Goal: Transaction & Acquisition: Obtain resource

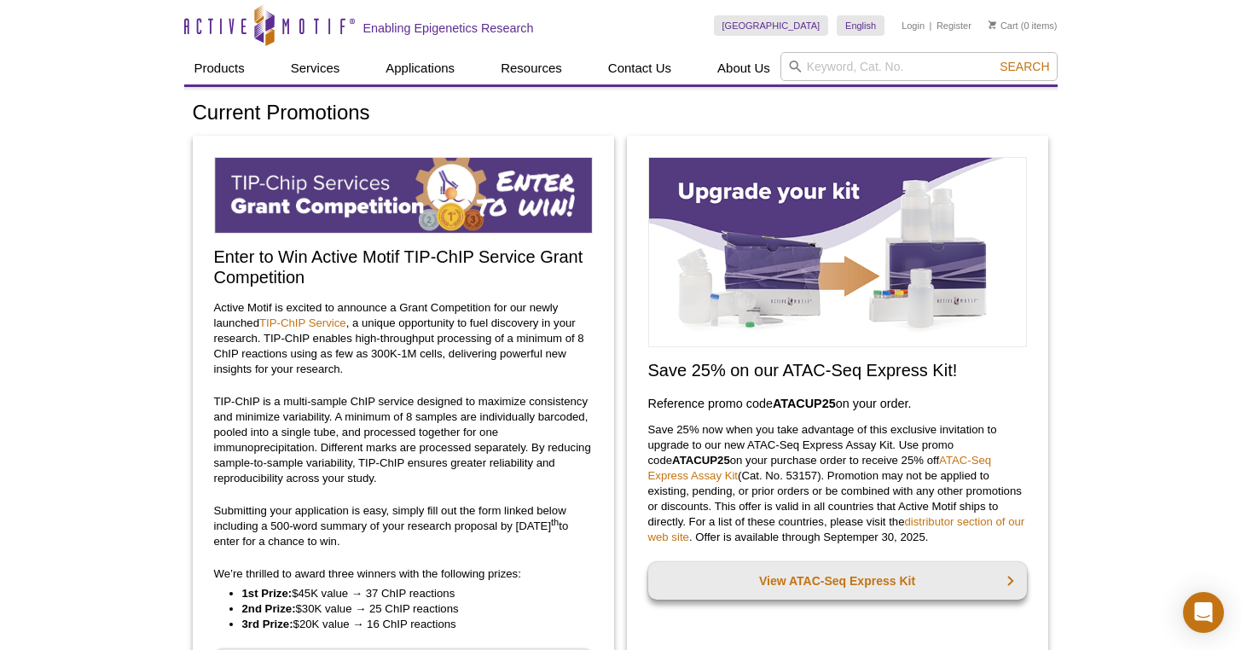
click at [307, 433] on p "TIP-ChIP is a multi-sample ChIP service designed to maximize consistency and mi…" at bounding box center [403, 440] width 379 height 92
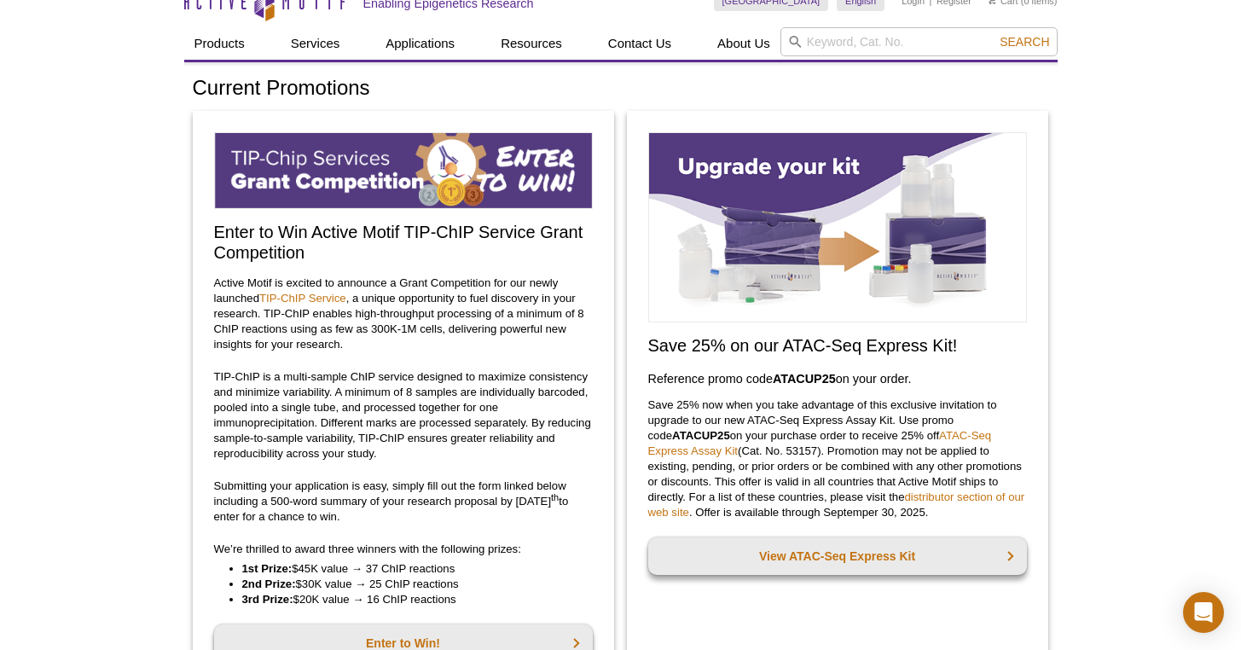
scroll to position [26, 0]
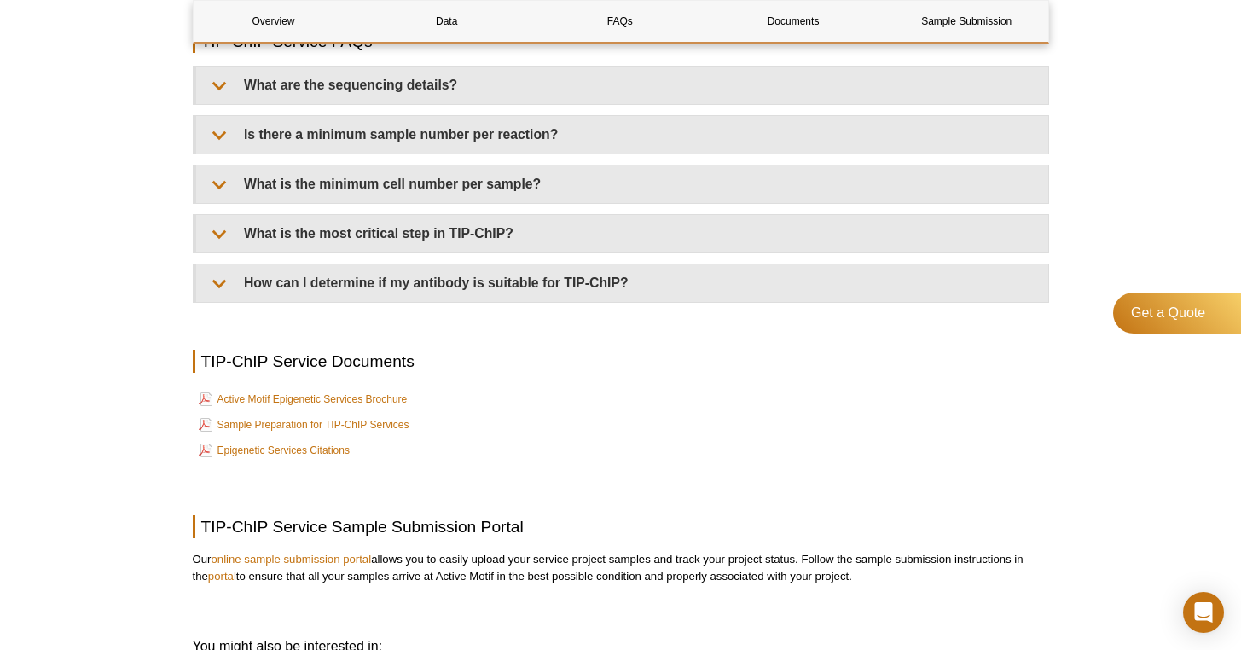
scroll to position [4117, 0]
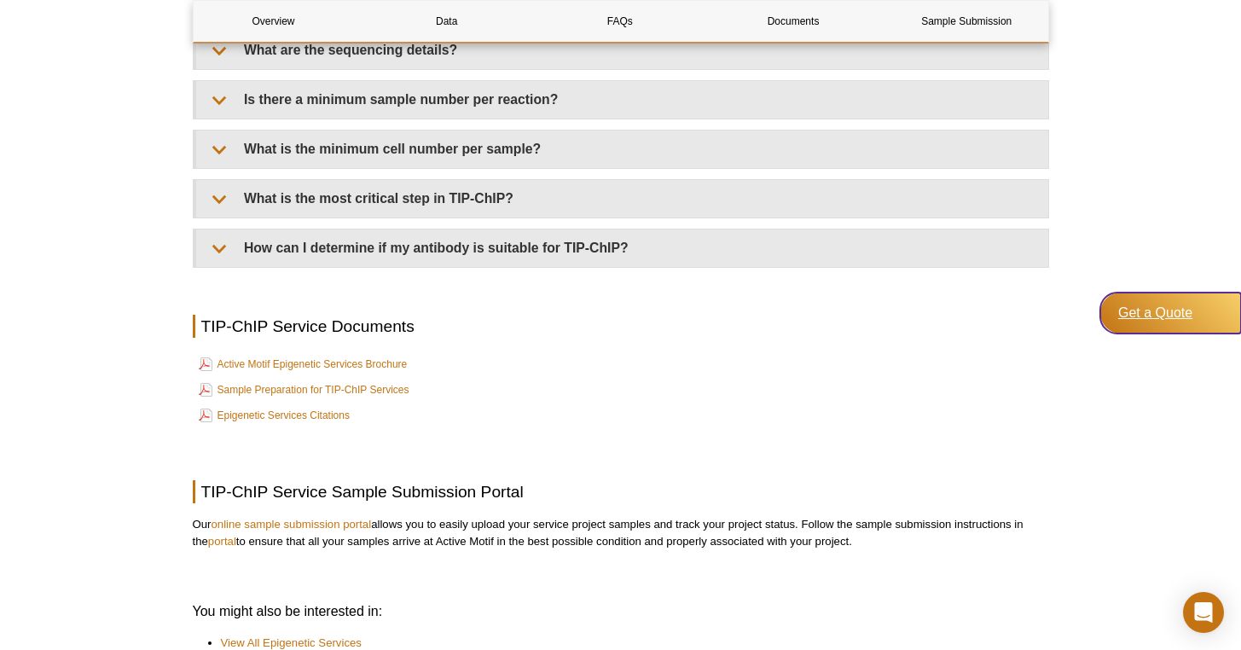
click at [1161, 312] on div "Get a Quote" at bounding box center [1170, 313] width 141 height 41
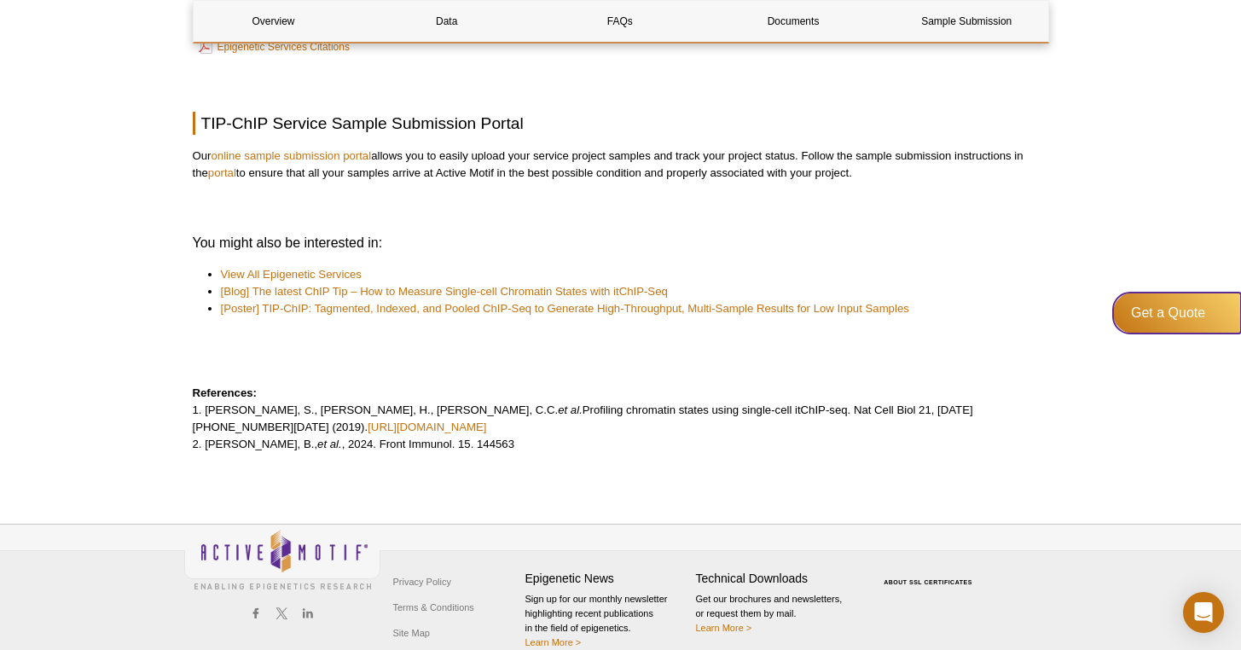
scroll to position [4502, 0]
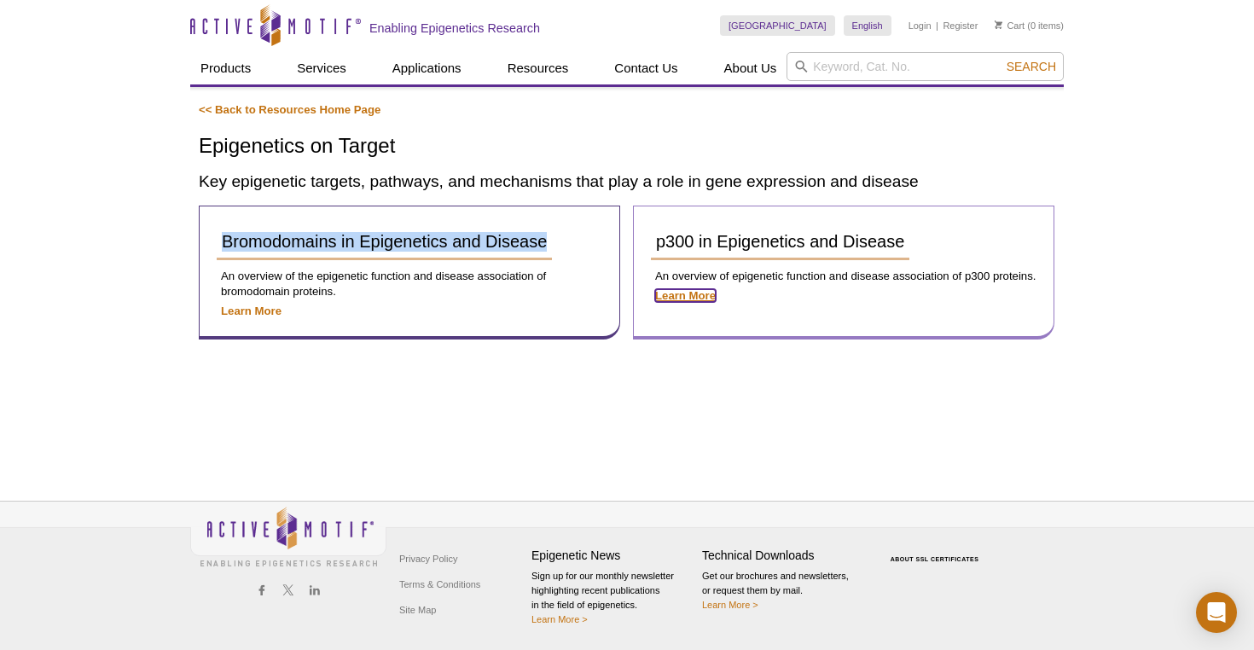
click at [699, 295] on strong "Learn More" at bounding box center [685, 295] width 61 height 13
